Goal: Navigation & Orientation: Find specific page/section

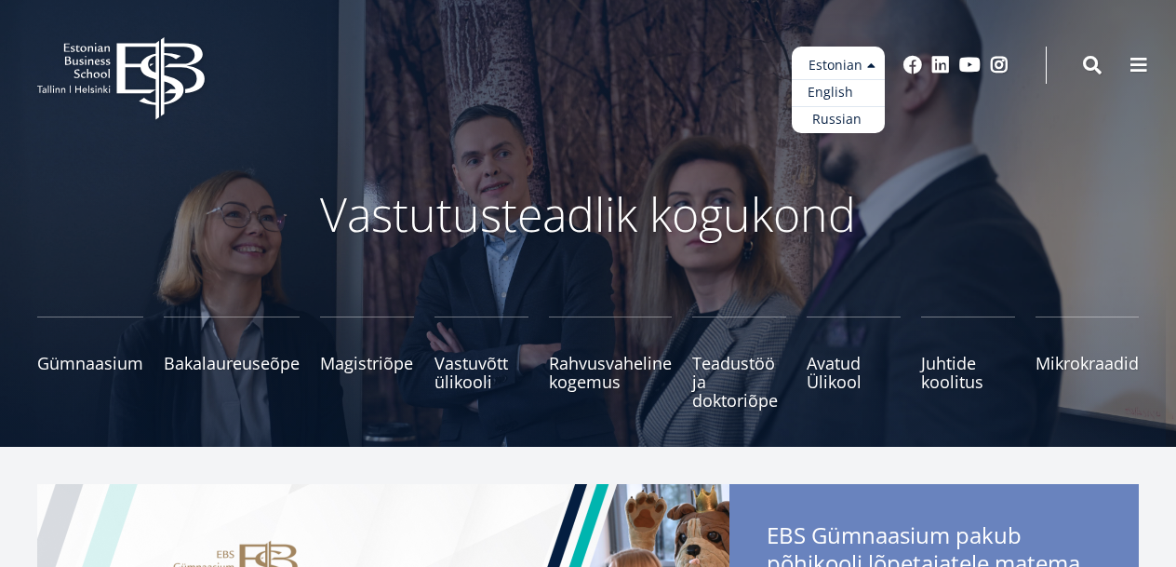
click at [856, 96] on link "English" at bounding box center [838, 92] width 93 height 27
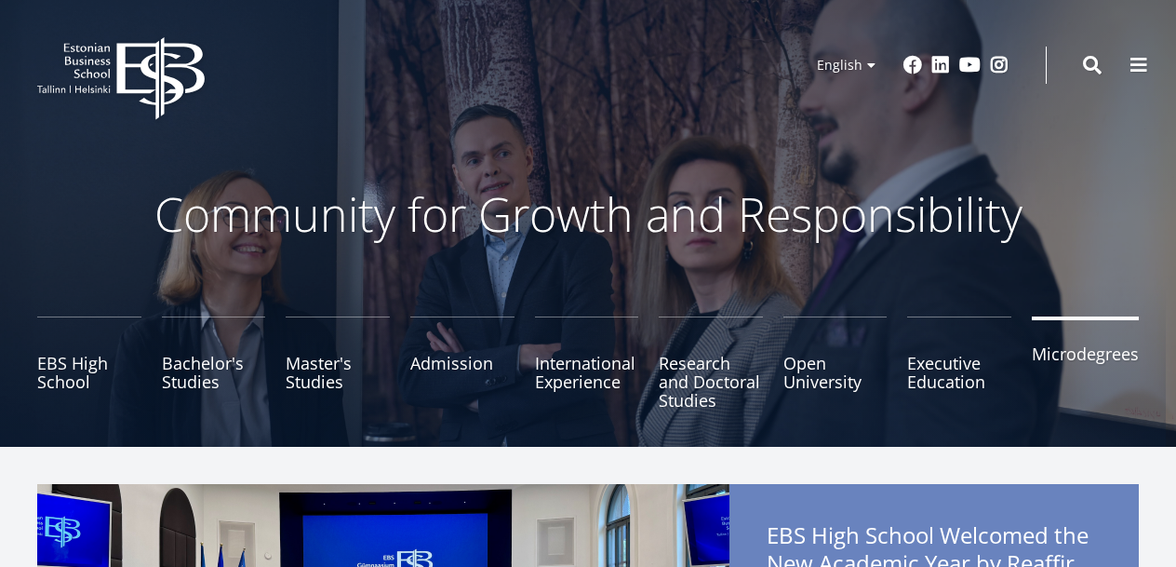
click at [1099, 355] on link "Microdegrees" at bounding box center [1085, 362] width 107 height 93
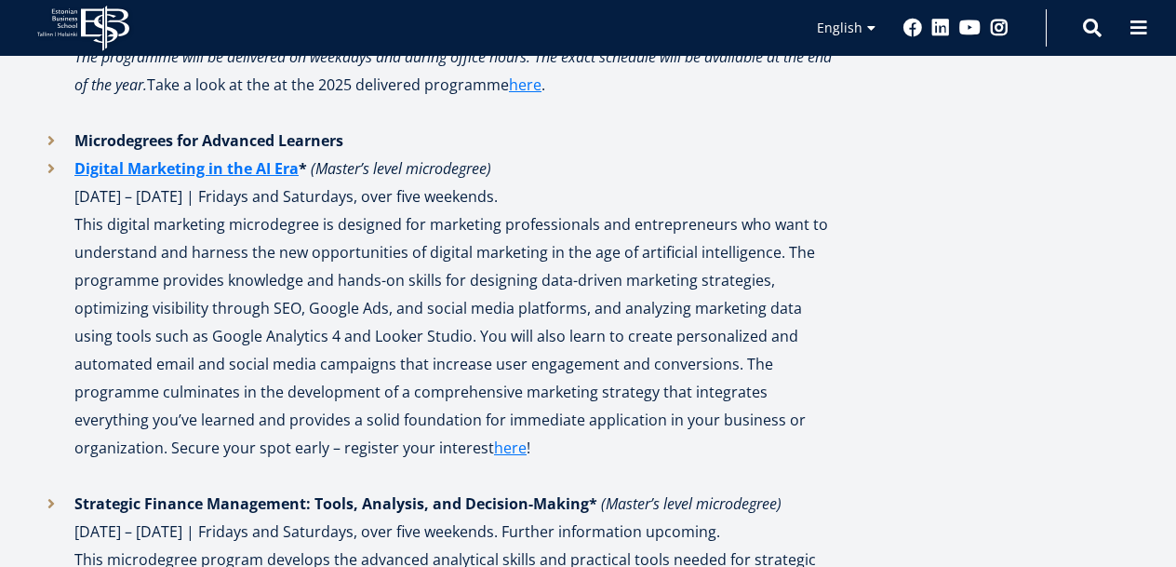
scroll to position [2531, 0]
